Goal: Check status: Check status

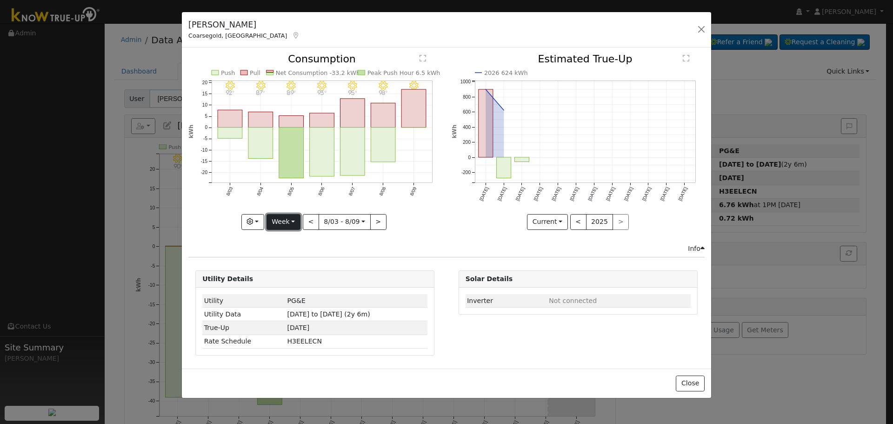
click at [278, 222] on button "Week" at bounding box center [284, 222] width 34 height 16
click at [317, 265] on link "Month" at bounding box center [299, 266] width 65 height 13
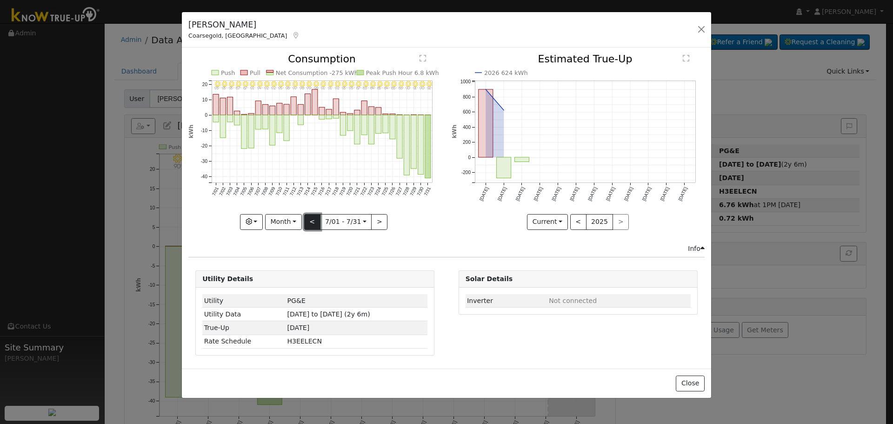
click at [315, 220] on button "<" at bounding box center [312, 222] width 16 height 16
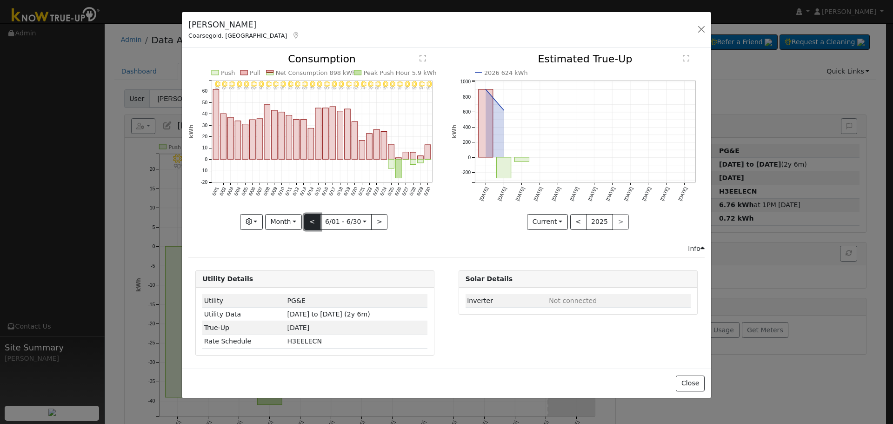
click at [315, 220] on button "<" at bounding box center [312, 222] width 16 height 16
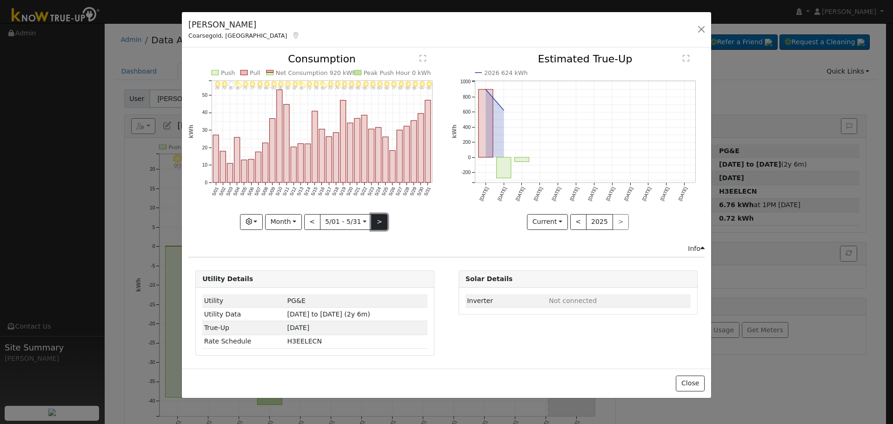
click at [376, 226] on button ">" at bounding box center [379, 222] width 16 height 16
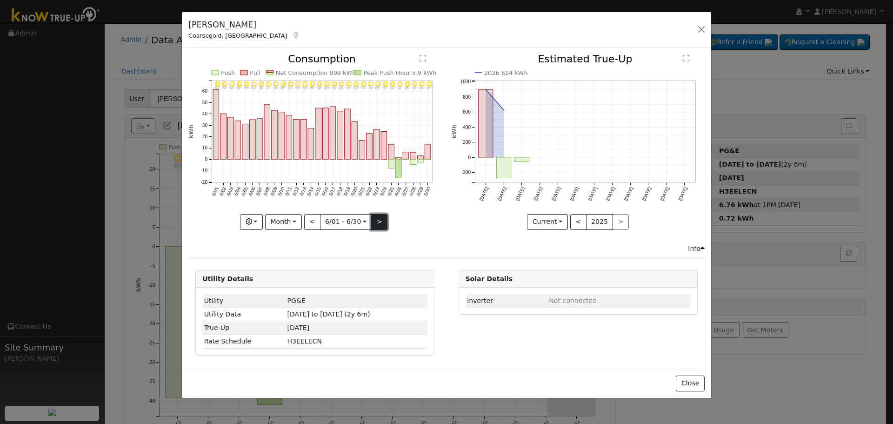
click at [381, 220] on button ">" at bounding box center [379, 222] width 16 height 16
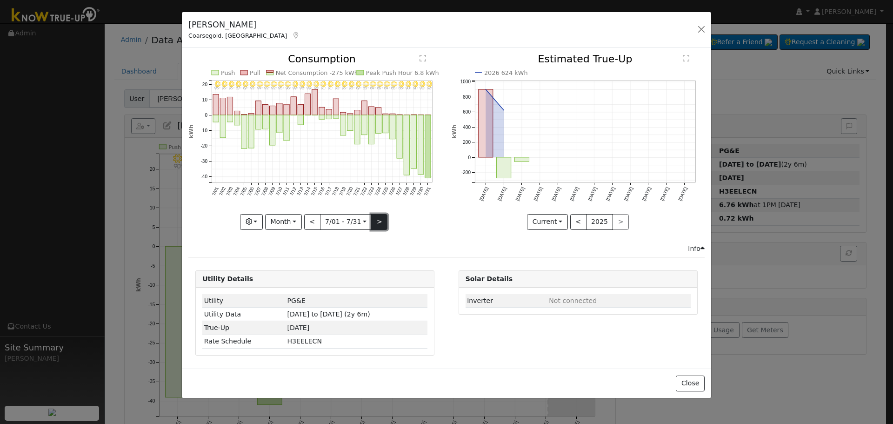
click at [376, 220] on button ">" at bounding box center [379, 222] width 16 height 16
type input "[DATE]"
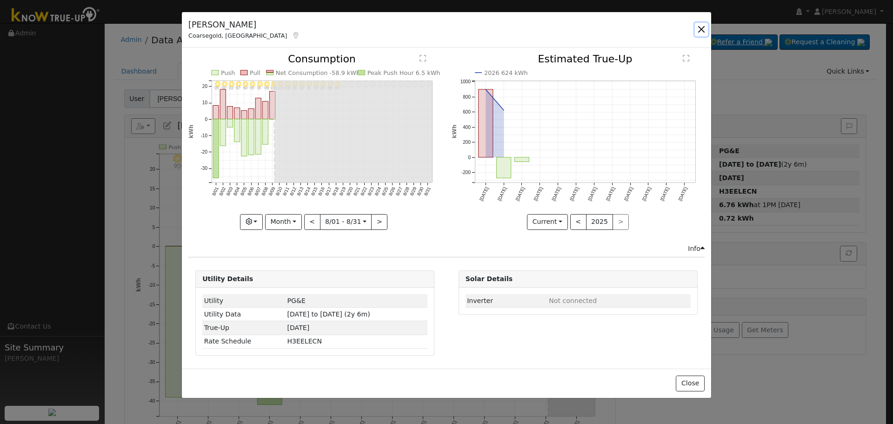
click at [700, 31] on button "button" at bounding box center [701, 29] width 13 height 13
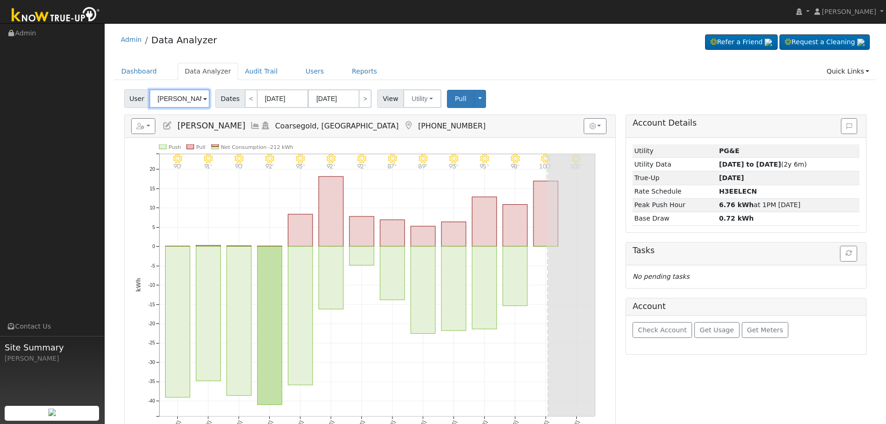
click at [179, 100] on input "[PERSON_NAME]" at bounding box center [179, 98] width 60 height 19
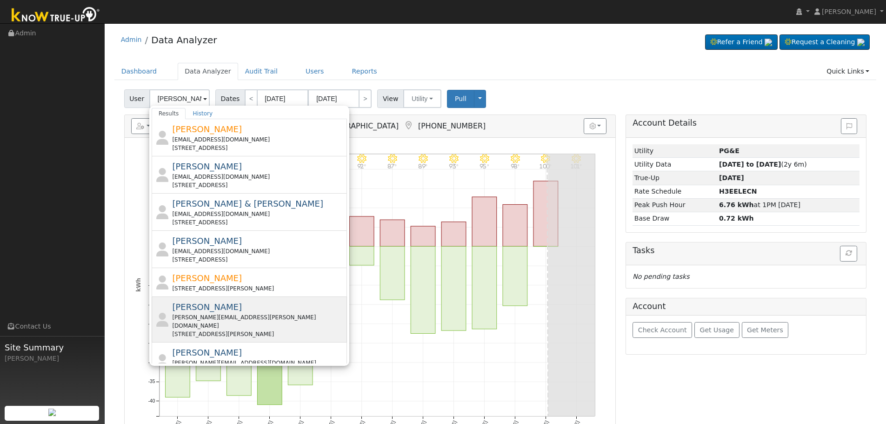
click at [205, 306] on span "[PERSON_NAME]" at bounding box center [207, 307] width 70 height 10
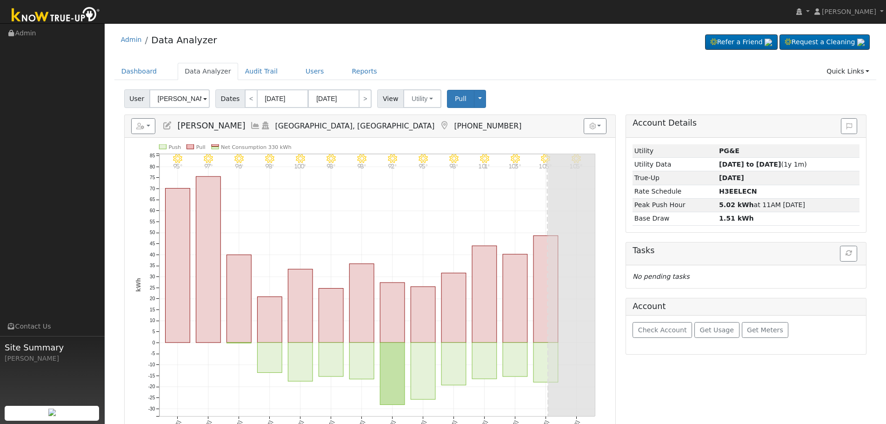
click at [255, 122] on icon at bounding box center [255, 125] width 10 height 8
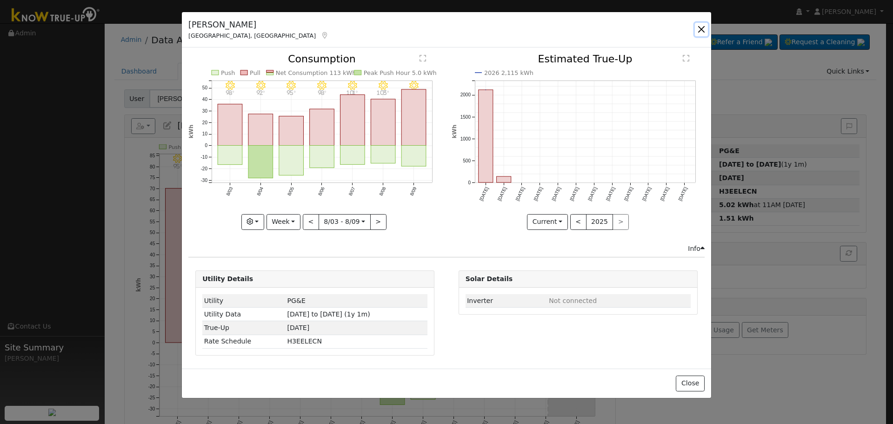
click at [704, 30] on button "button" at bounding box center [701, 29] width 13 height 13
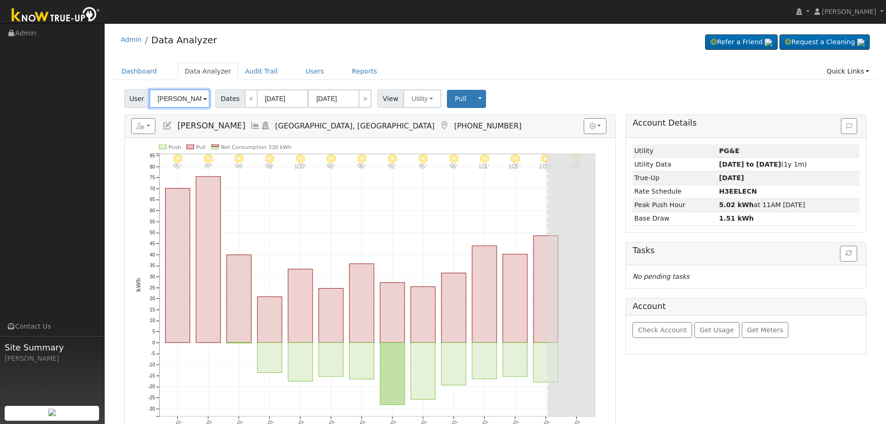
click at [168, 99] on input "[PERSON_NAME]" at bounding box center [179, 98] width 60 height 19
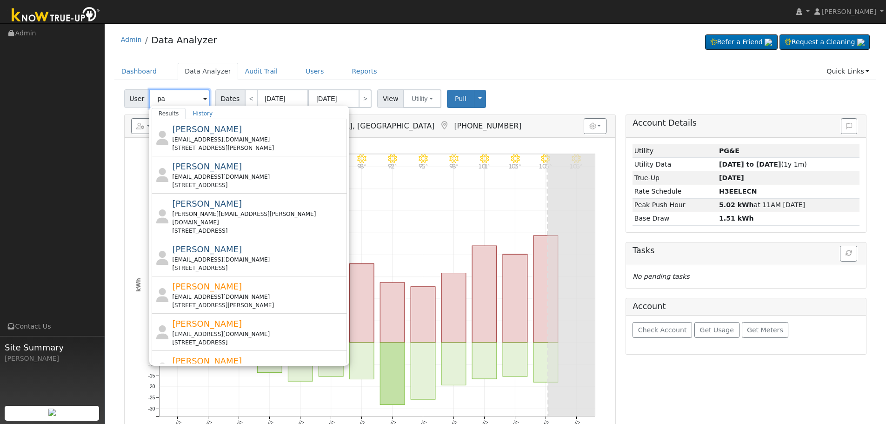
type input "p"
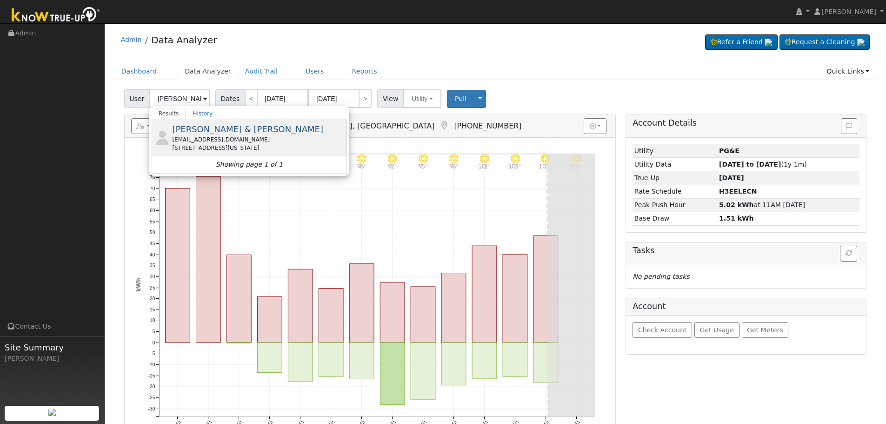
click at [198, 129] on span "[PERSON_NAME] & [PERSON_NAME]" at bounding box center [247, 129] width 151 height 10
type input "[PERSON_NAME] & [PERSON_NAME]"
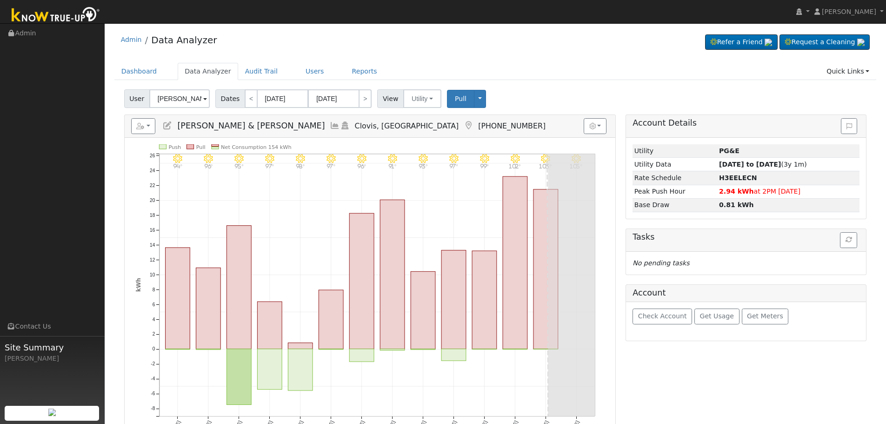
click at [330, 128] on icon at bounding box center [335, 125] width 10 height 8
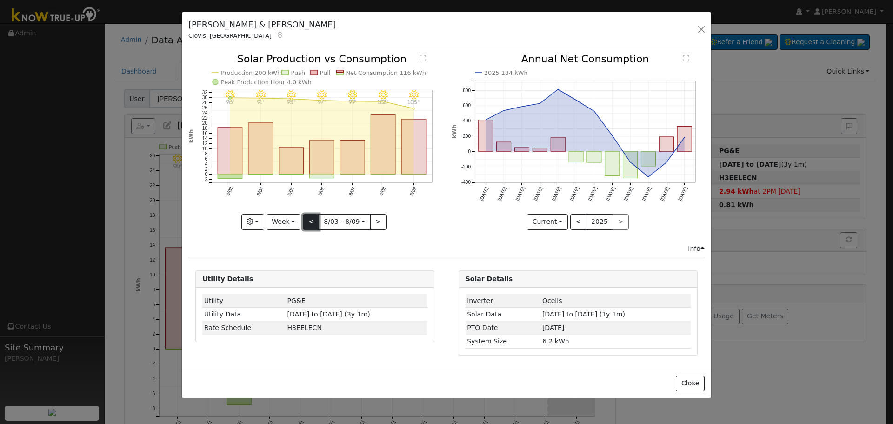
click at [307, 227] on button "<" at bounding box center [311, 222] width 16 height 16
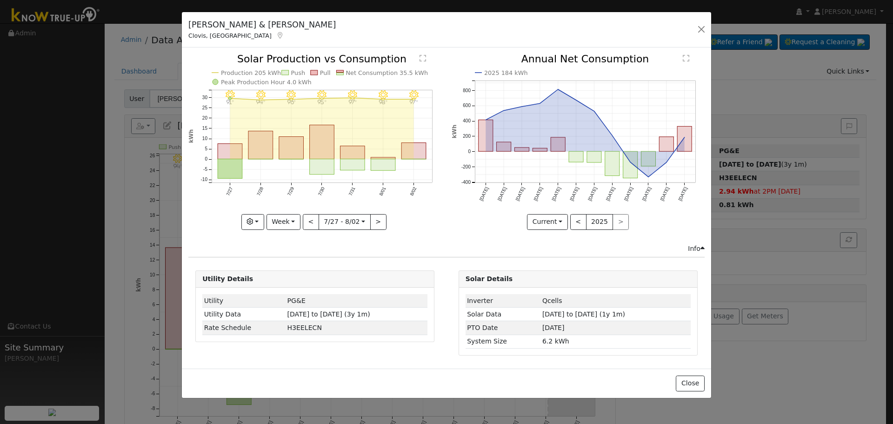
click at [293, 220] on div at bounding box center [314, 141] width 253 height 175
click at [296, 226] on button "Week" at bounding box center [284, 222] width 34 height 16
click at [304, 264] on link "Month" at bounding box center [299, 266] width 65 height 13
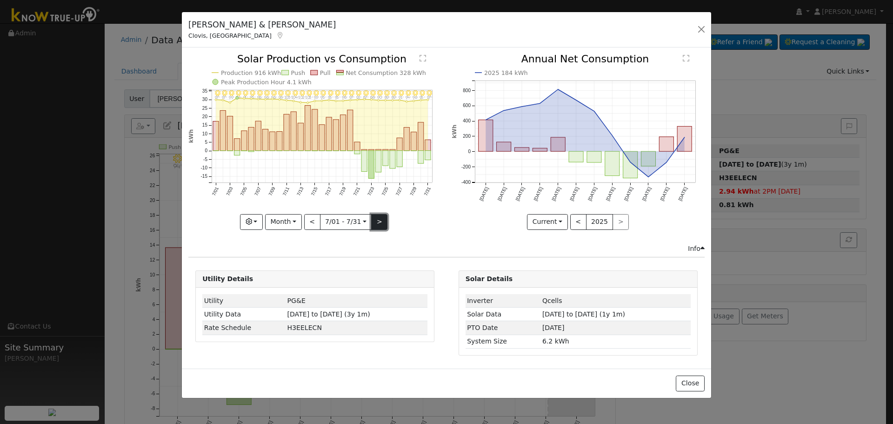
click at [375, 219] on button ">" at bounding box center [379, 222] width 16 height 16
type input "[DATE]"
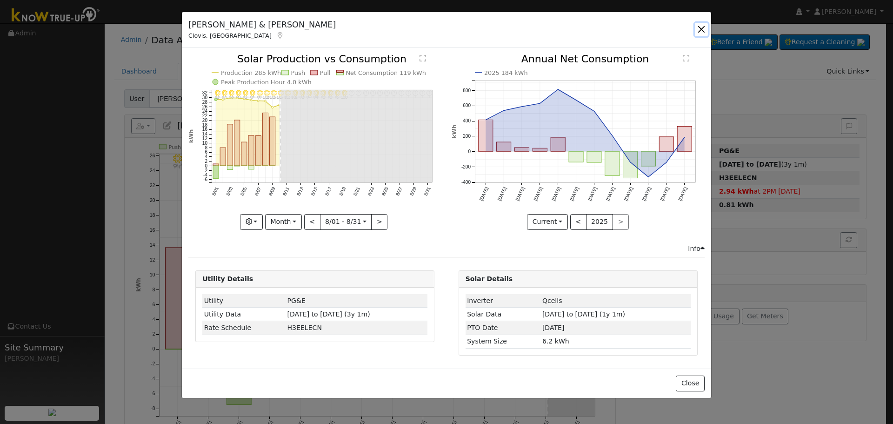
click at [696, 29] on button "button" at bounding box center [701, 29] width 13 height 13
